Goal: Find specific page/section: Find specific page/section

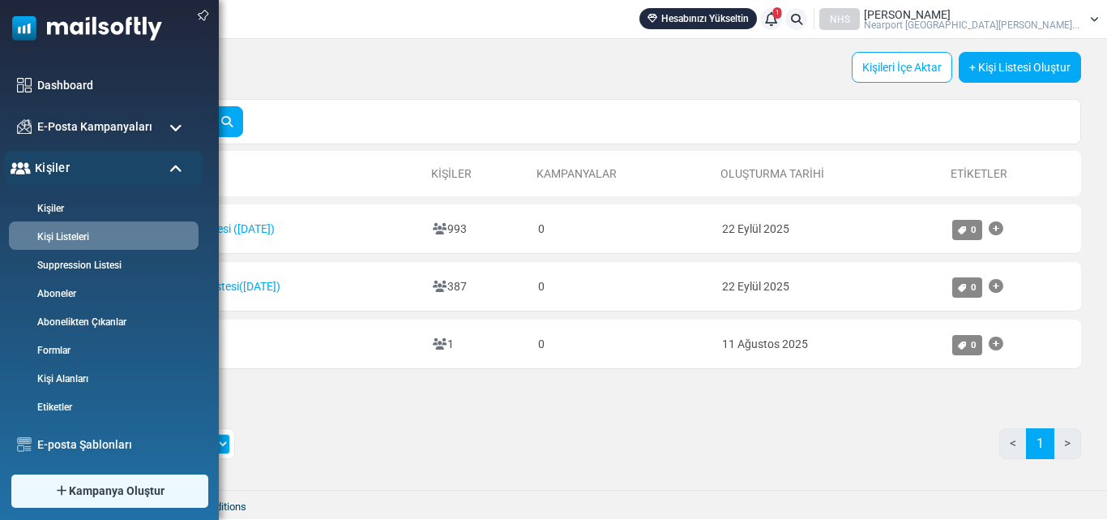
click at [174, 156] on div "Kişiler" at bounding box center [103, 168] width 199 height 35
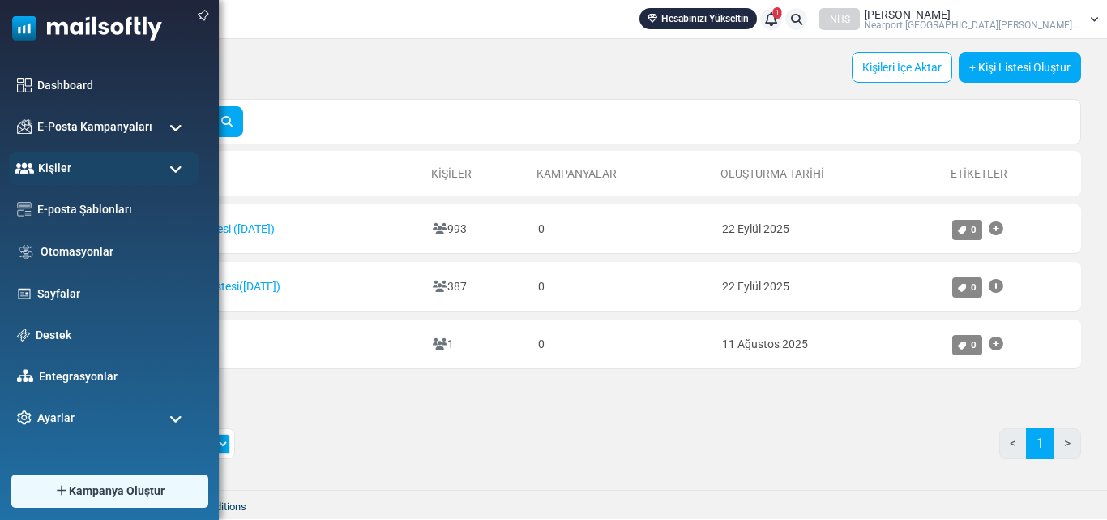
click at [177, 124] on span at bounding box center [175, 128] width 13 height 15
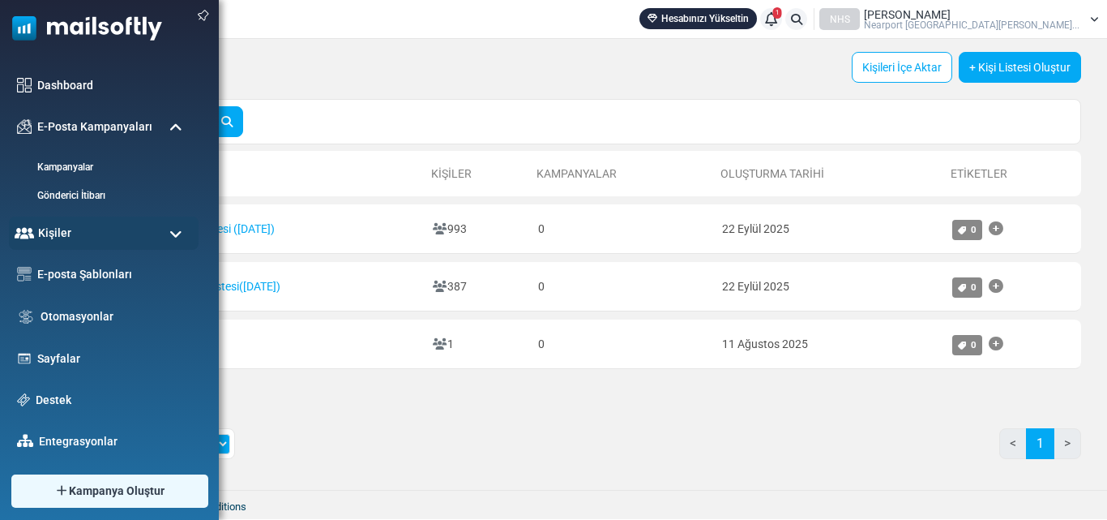
click at [177, 124] on span at bounding box center [175, 128] width 13 height 15
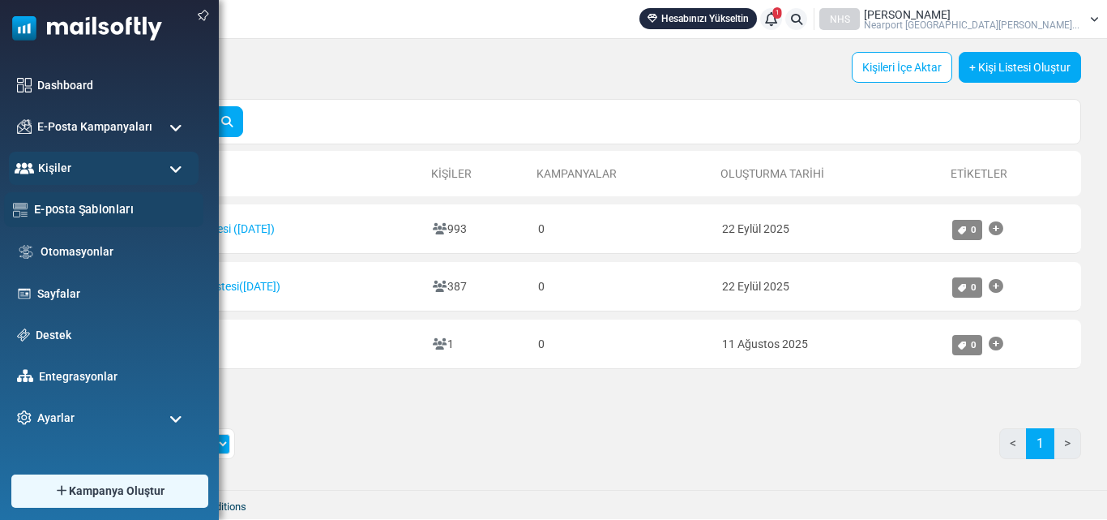
click at [105, 208] on link "E-posta Şablonları" at bounding box center [114, 209] width 161 height 18
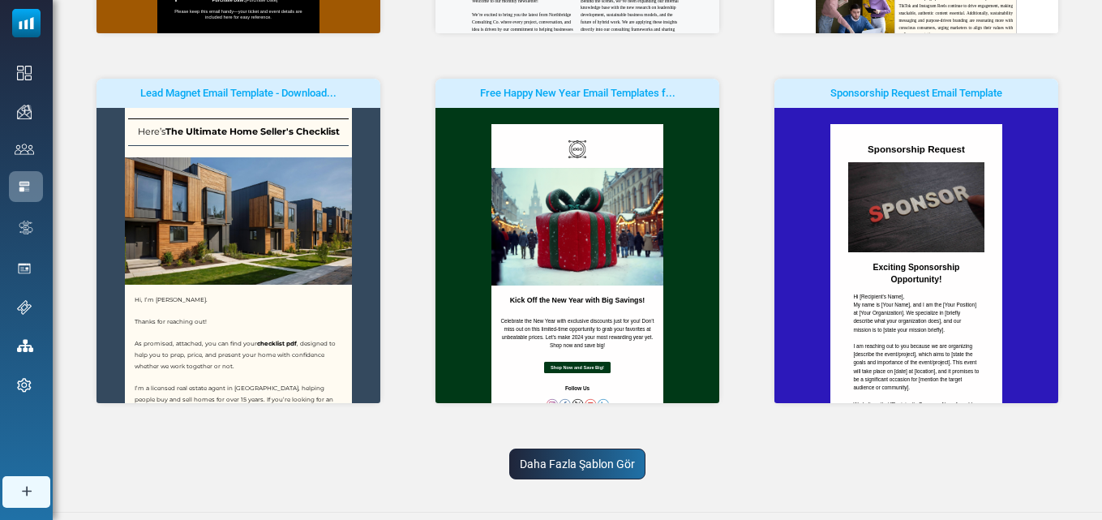
scroll to position [531, 0]
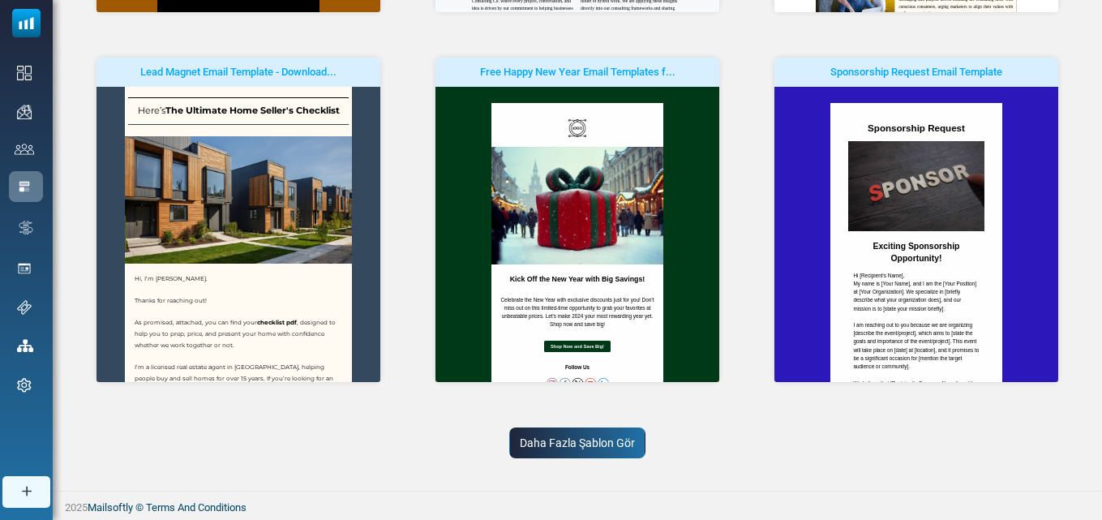
click at [539, 443] on link "Daha Fazla Şablon Gör" at bounding box center [577, 442] width 136 height 31
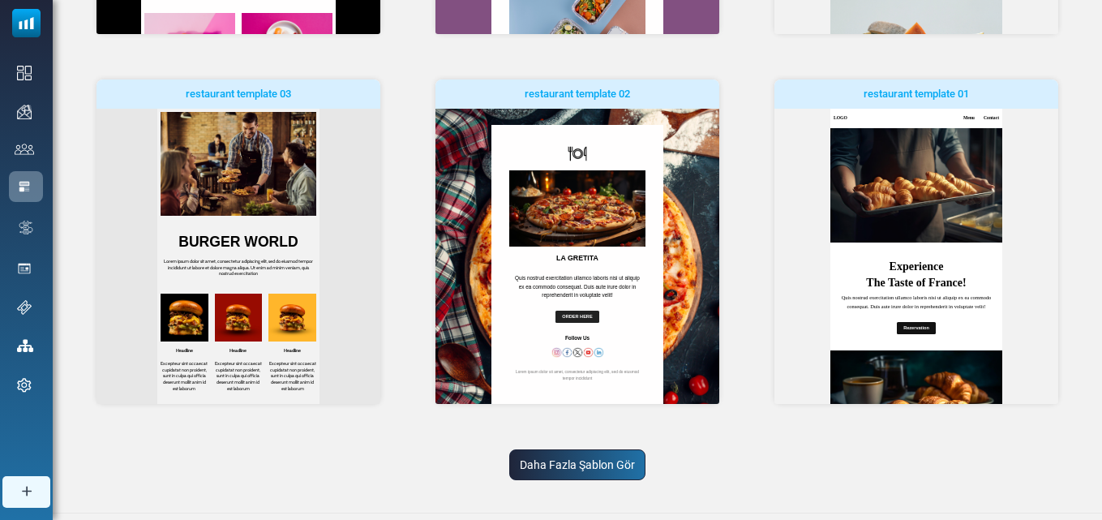
scroll to position [1277, 0]
